Goal: Information Seeking & Learning: Understand process/instructions

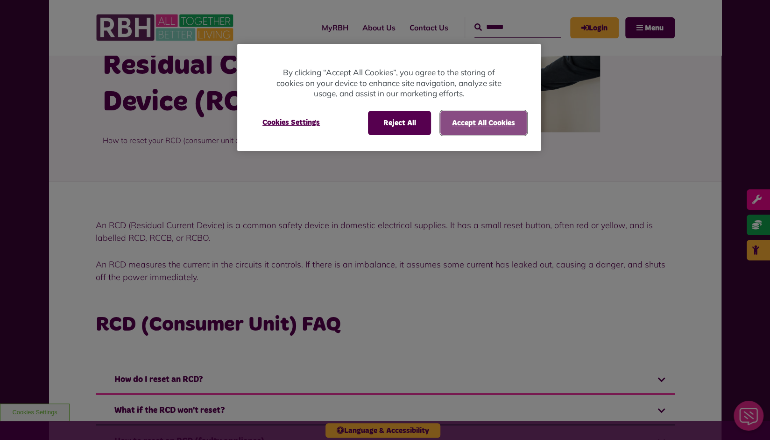
click at [521, 123] on button "Accept All Cookies" at bounding box center [484, 123] width 86 height 24
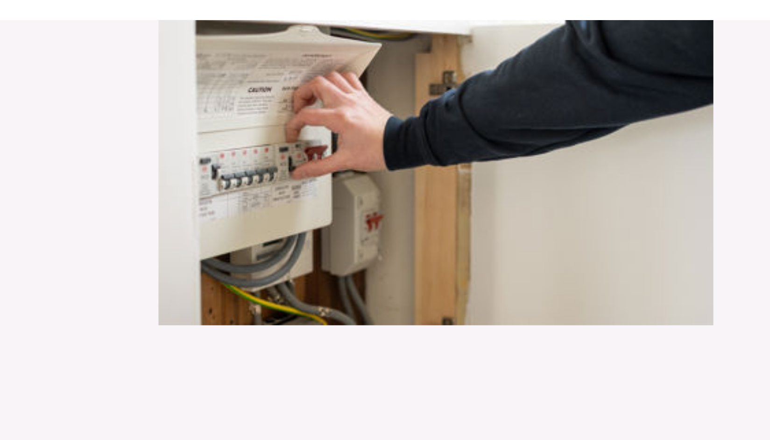
scroll to position [87, 0]
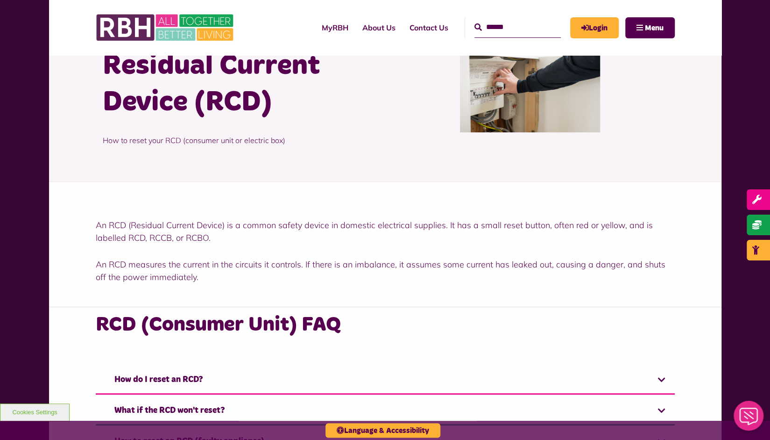
click at [239, 243] on p "An RCD (Residual Current Device) is a common safety device in domestic electric…" at bounding box center [385, 231] width 579 height 25
click at [311, 226] on span "An RCD (Residual Current Device) is a common safety device in domestic electric…" at bounding box center [374, 231] width 557 height 23
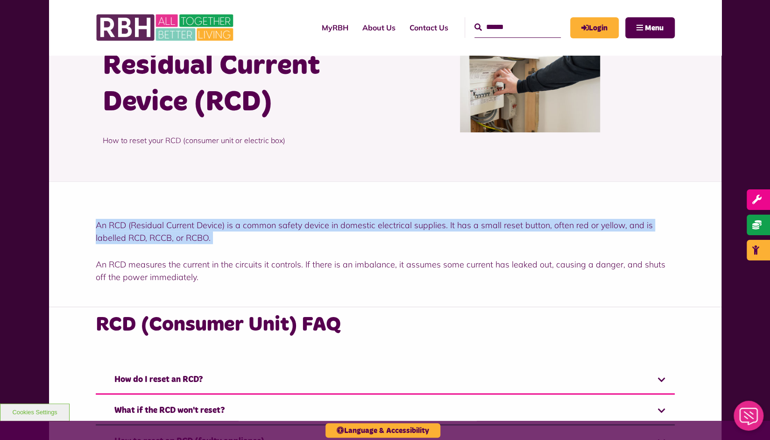
click at [311, 226] on span "An RCD (Residual Current Device) is a common safety device in domestic electric…" at bounding box center [374, 231] width 557 height 23
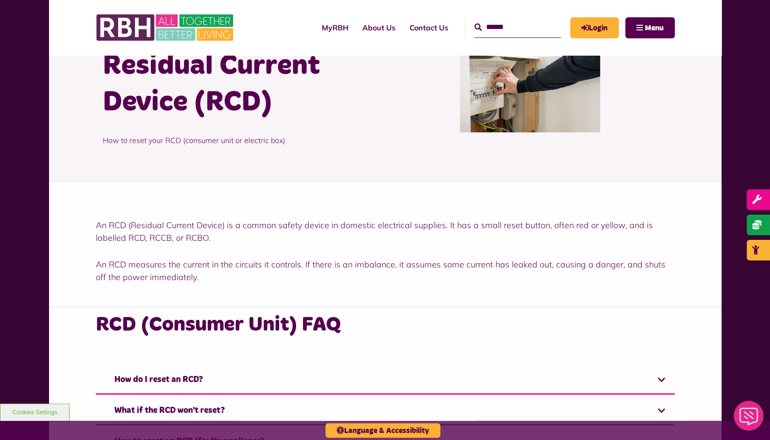
click at [295, 180] on div "How to reset a Residual Current Device (RCD) How to reset your RCD (consumer un…" at bounding box center [385, 87] width 579 height 189
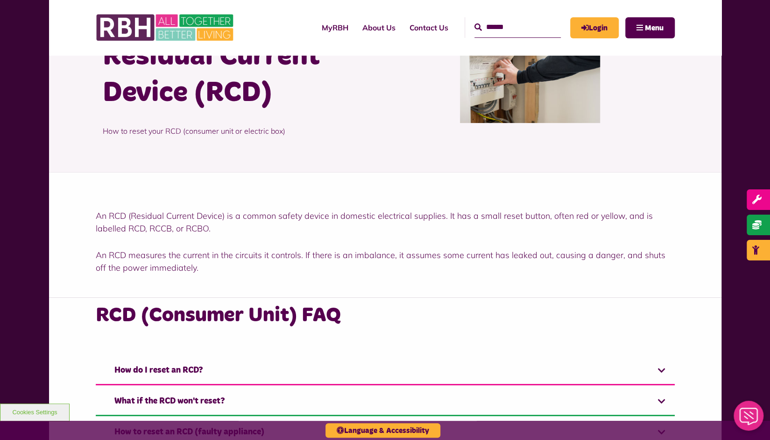
scroll to position [202, 0]
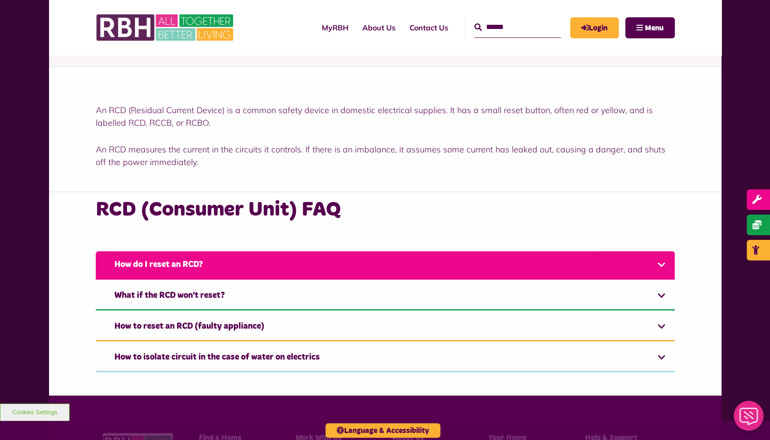
click at [124, 258] on link "How do I reset an RCD?" at bounding box center [385, 265] width 579 height 29
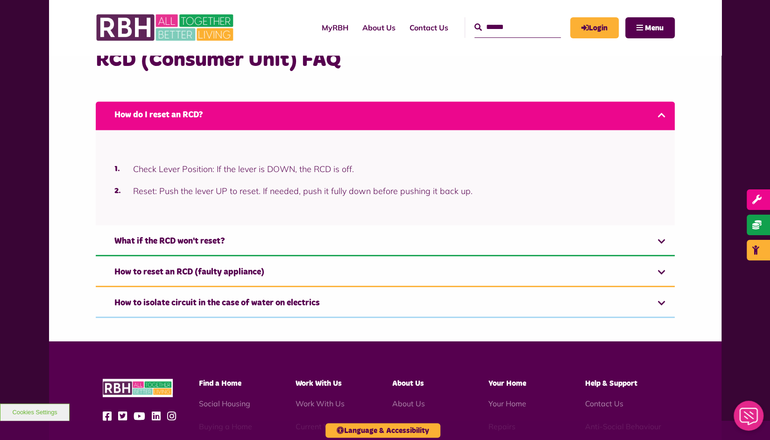
scroll to position [360, 0]
